Goal: Obtain resource: Download file/media

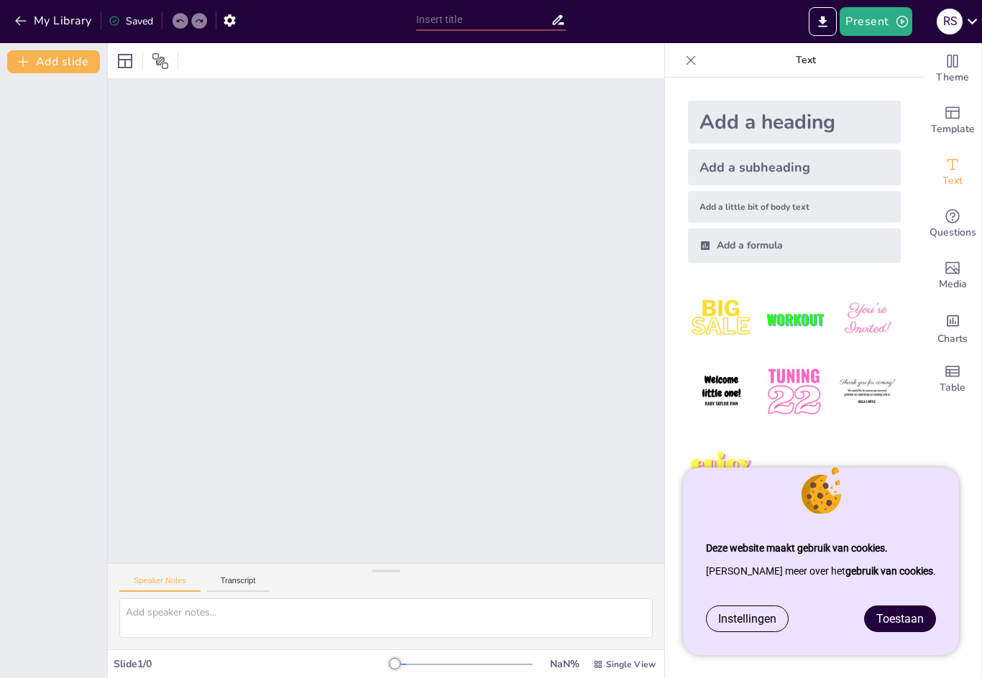
click at [901, 622] on span "Toestaan" at bounding box center [899, 619] width 47 height 14
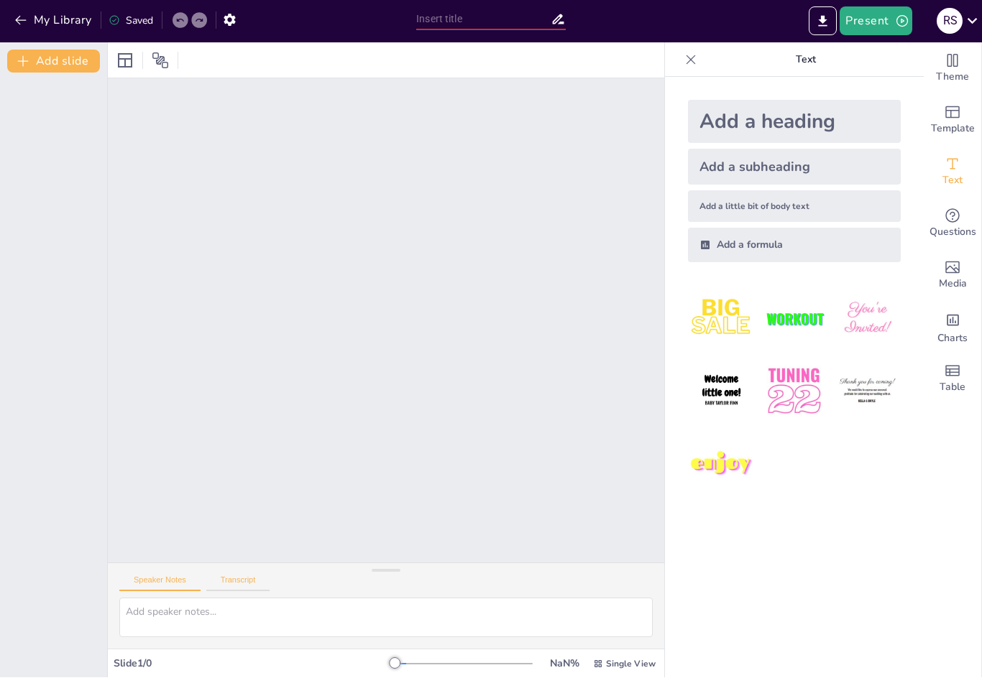
click at [244, 584] on button "Transcript" at bounding box center [238, 584] width 64 height 16
click at [152, 614] on textarea at bounding box center [385, 619] width 533 height 40
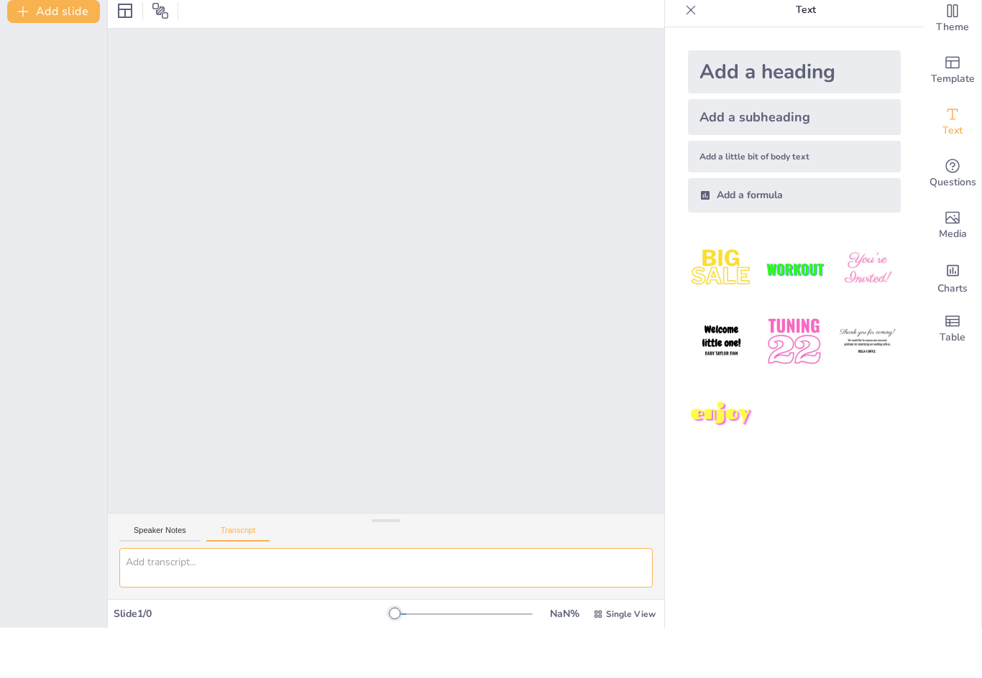
scroll to position [1, 0]
click at [390, 564] on div "Speaker Notes Transcript" at bounding box center [386, 581] width 556 height 34
click at [390, 564] on div at bounding box center [386, 571] width 29 height 14
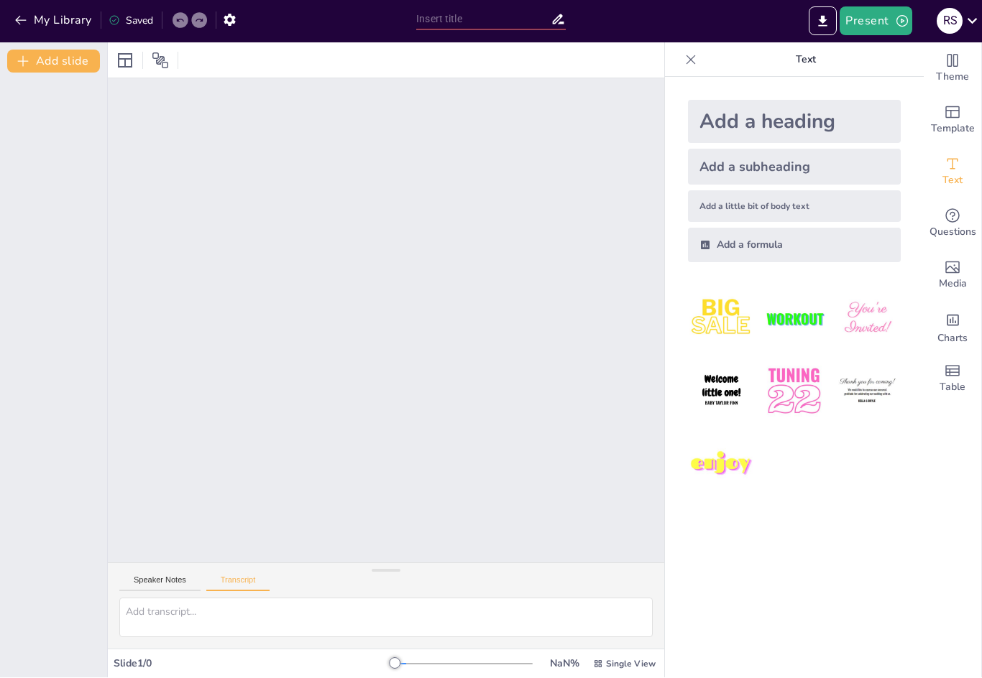
click at [687, 57] on icon at bounding box center [690, 60] width 14 height 14
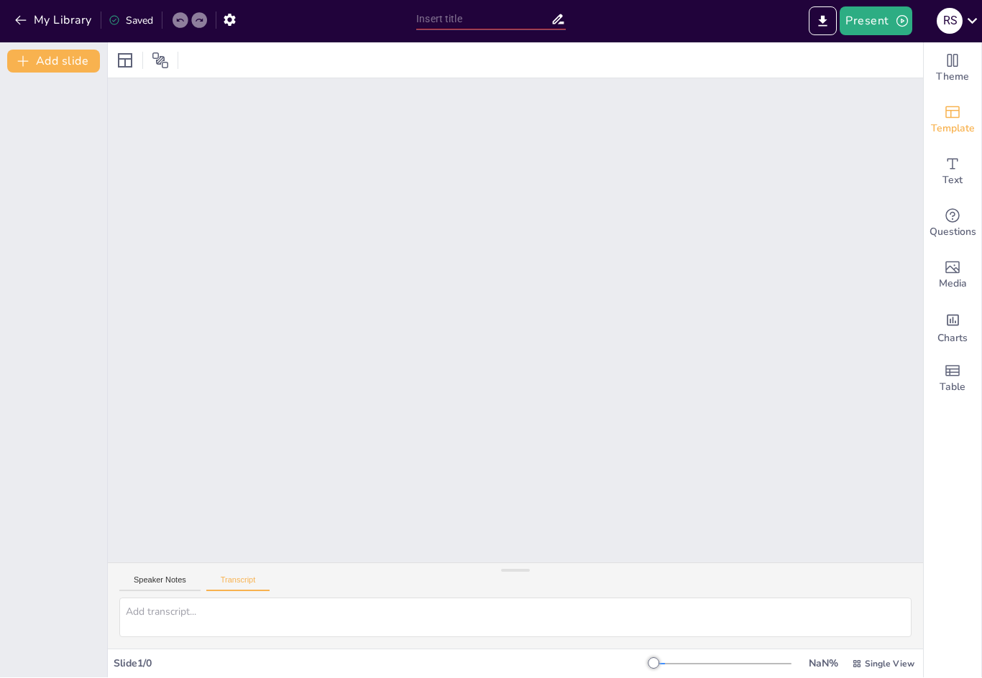
click at [964, 121] on span "Template" at bounding box center [953, 129] width 44 height 16
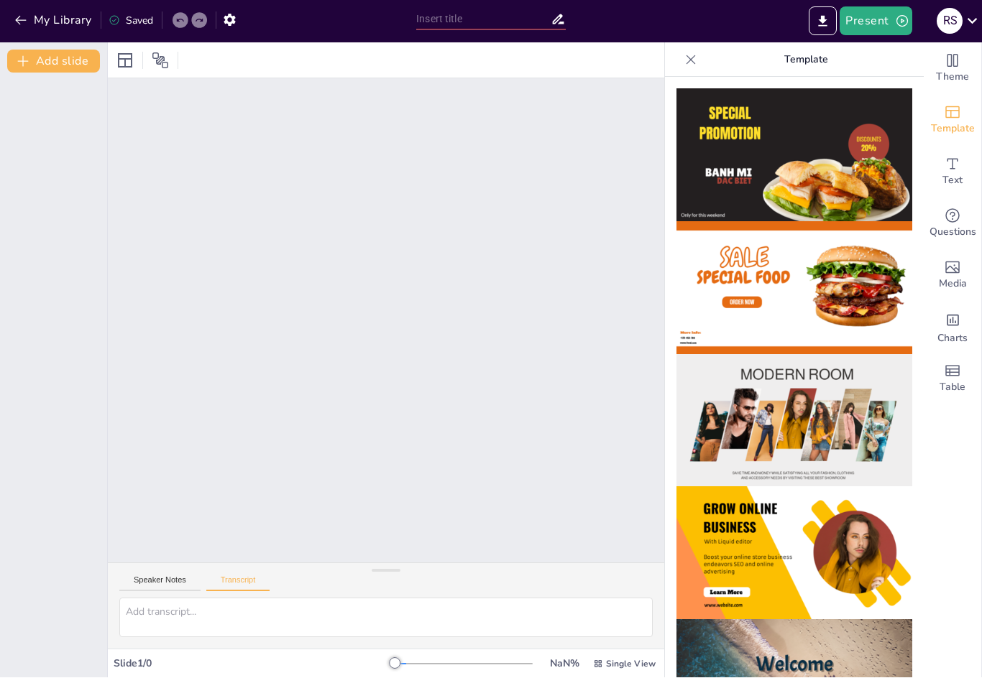
scroll to position [-15, 0]
click at [686, 65] on icon at bounding box center [690, 60] width 14 height 14
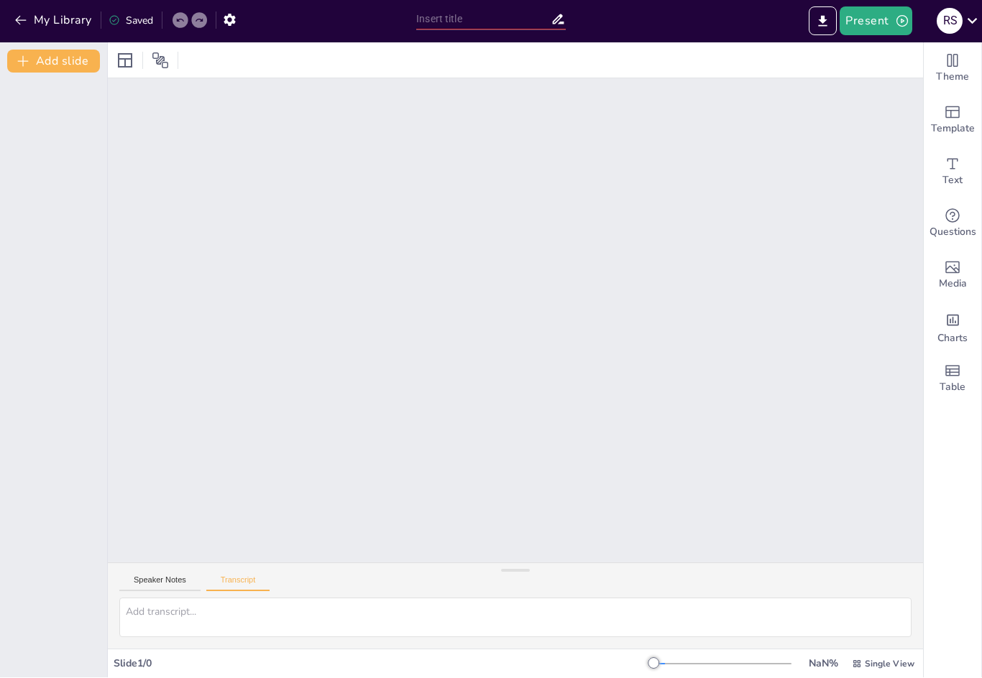
click at [886, 24] on button "Present" at bounding box center [875, 21] width 72 height 29
click at [827, 25] on icon "Export to PowerPoint" at bounding box center [823, 21] width 9 height 11
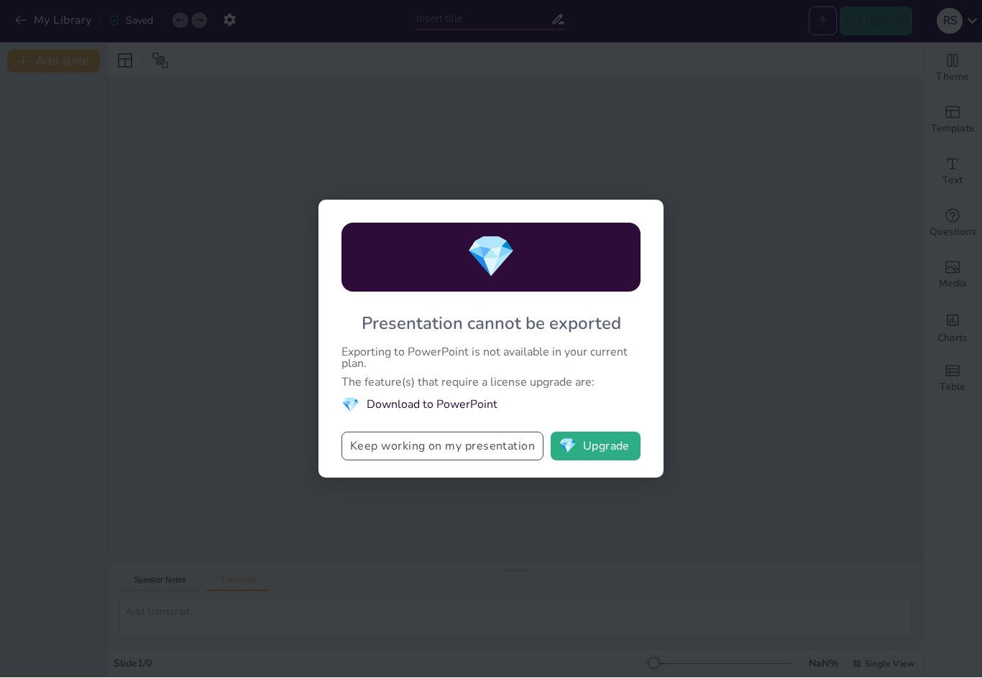
click at [504, 453] on button "Keep working on my presentation" at bounding box center [442, 447] width 202 height 29
click at [710, 486] on div "💎 Presentation cannot be exported Exporting to PowerPoint is not available in y…" at bounding box center [491, 339] width 982 height 678
click at [750, 446] on div "💎 Presentation cannot be exported Exporting to PowerPoint is not available in y…" at bounding box center [491, 339] width 982 height 678
click at [608, 461] on button "💎 Upgrade" at bounding box center [595, 447] width 90 height 29
click at [725, 313] on div "💎 Presentation cannot be exported Exporting to PowerPoint is not available in y…" at bounding box center [491, 339] width 982 height 678
